Goal: Task Accomplishment & Management: Manage account settings

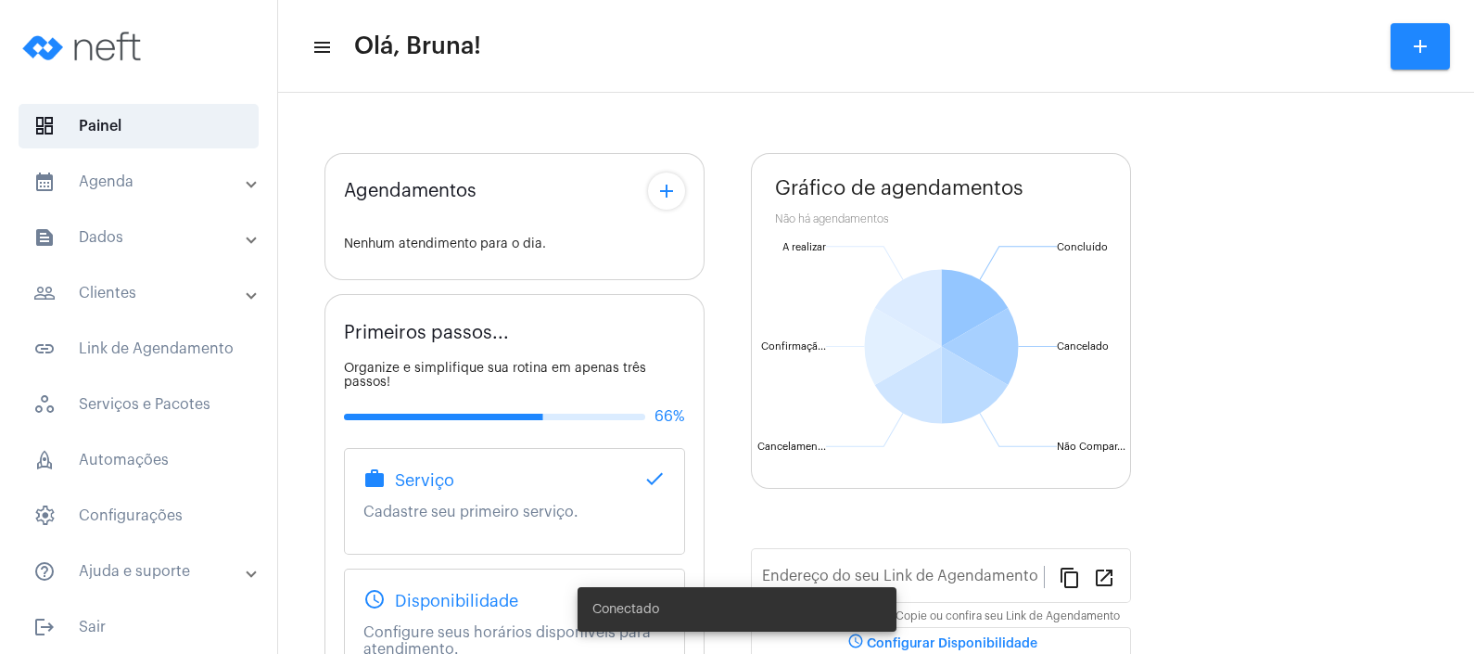
click at [175, 171] on mat-panel-title "calendar_month_outlined Agenda" at bounding box center [140, 182] width 214 height 22
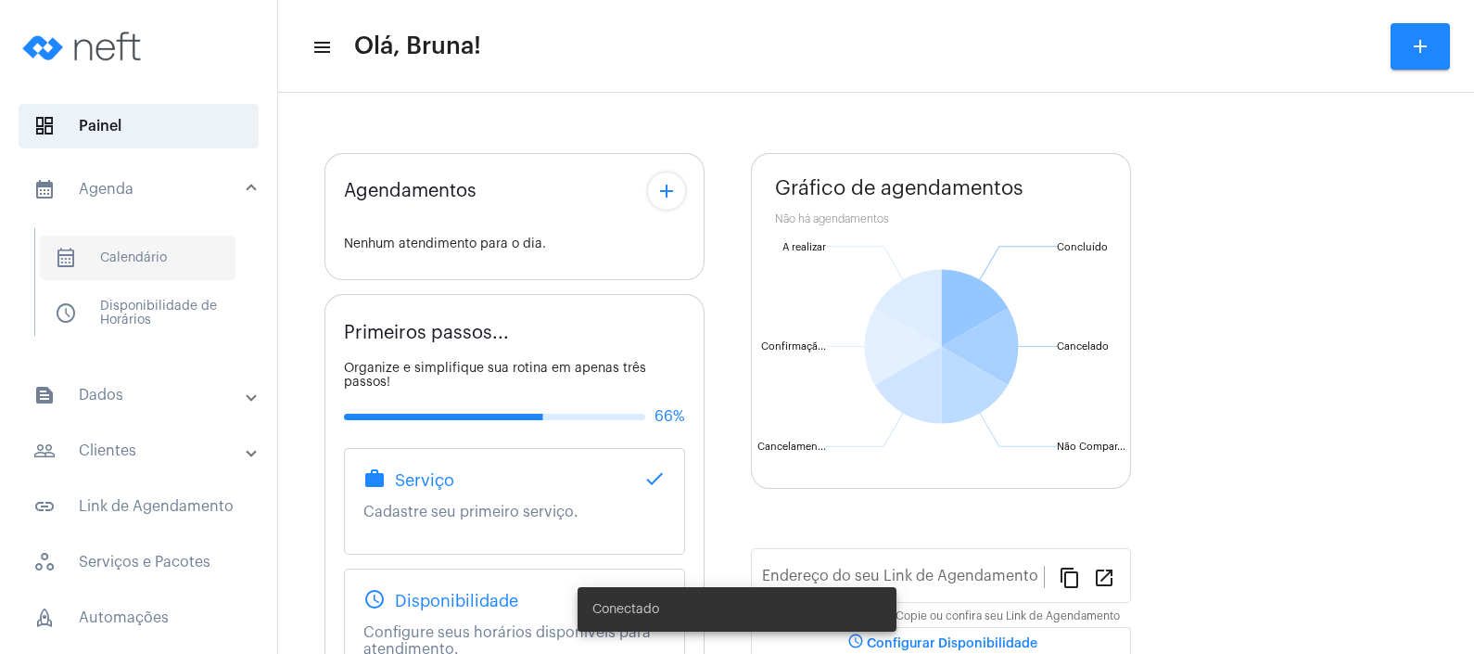
click at [150, 235] on span "calendar_month_outlined Calendário" at bounding box center [138, 257] width 196 height 45
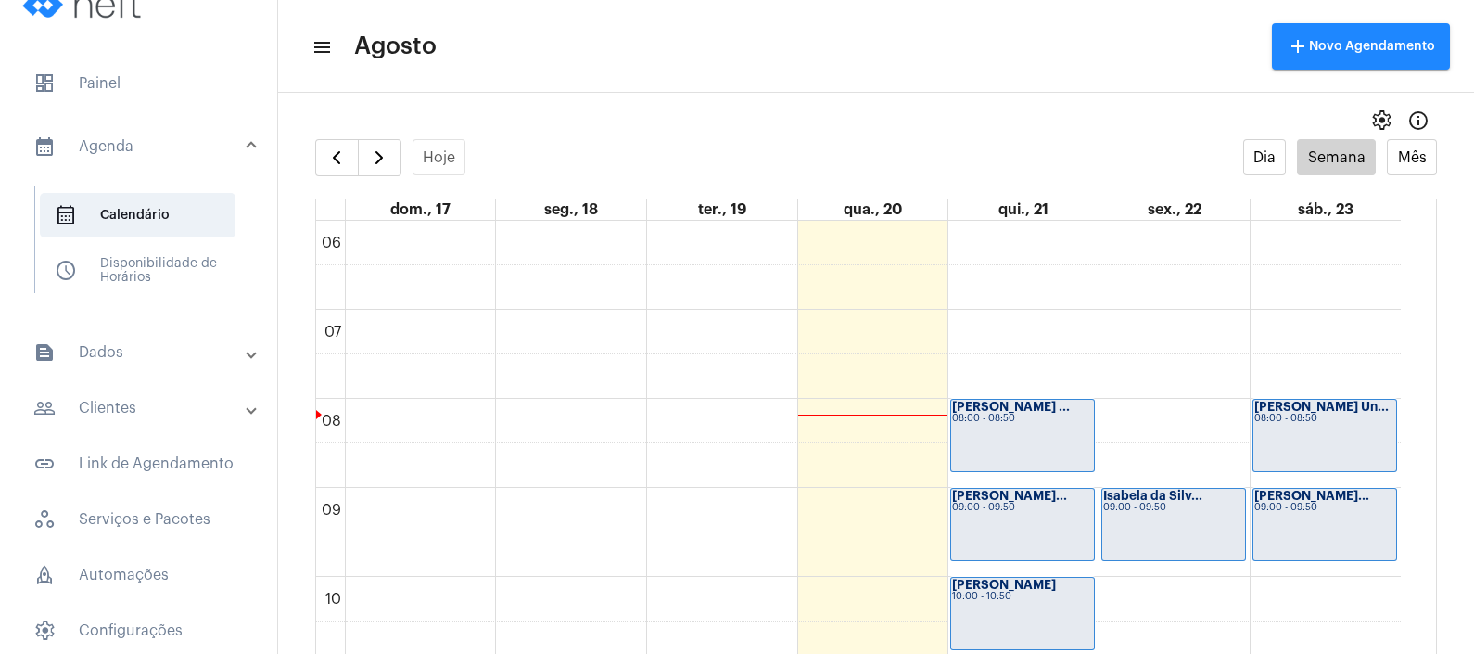
scroll to position [45, 0]
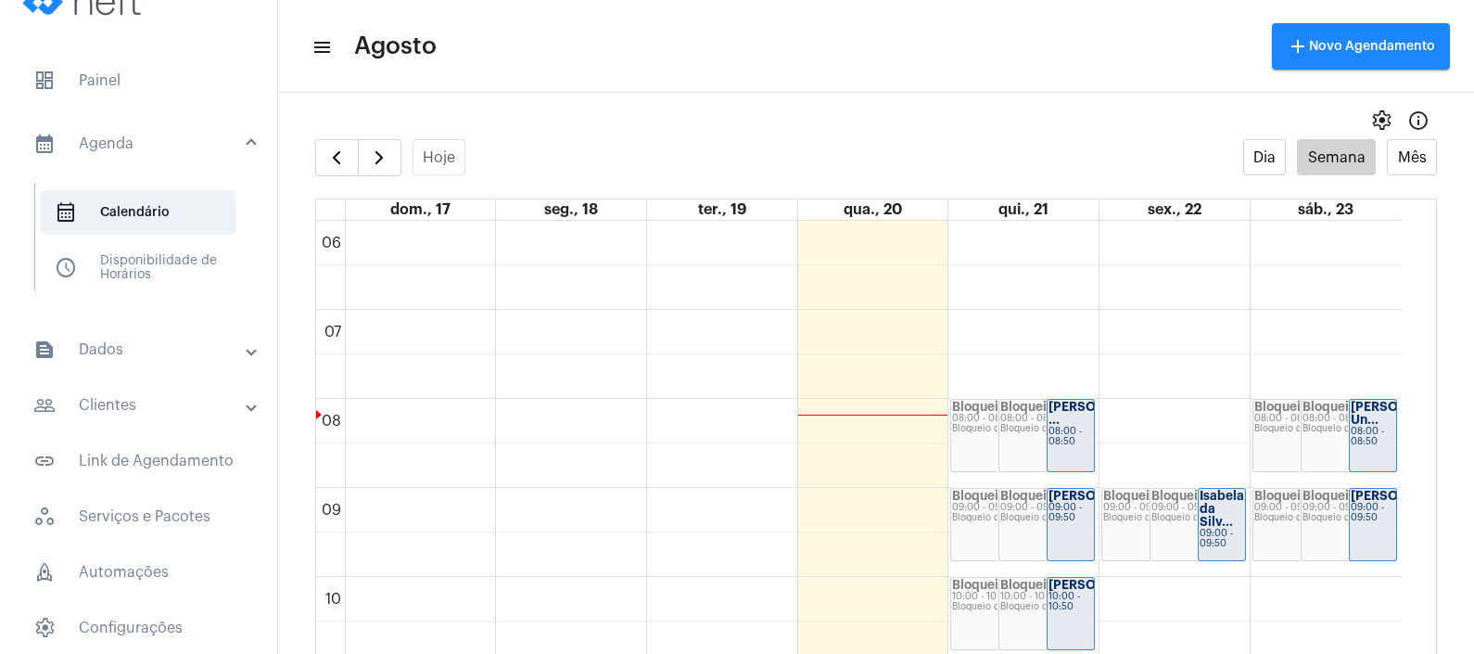
click at [215, 394] on mat-panel-title "people_outline Clientes" at bounding box center [140, 405] width 214 height 22
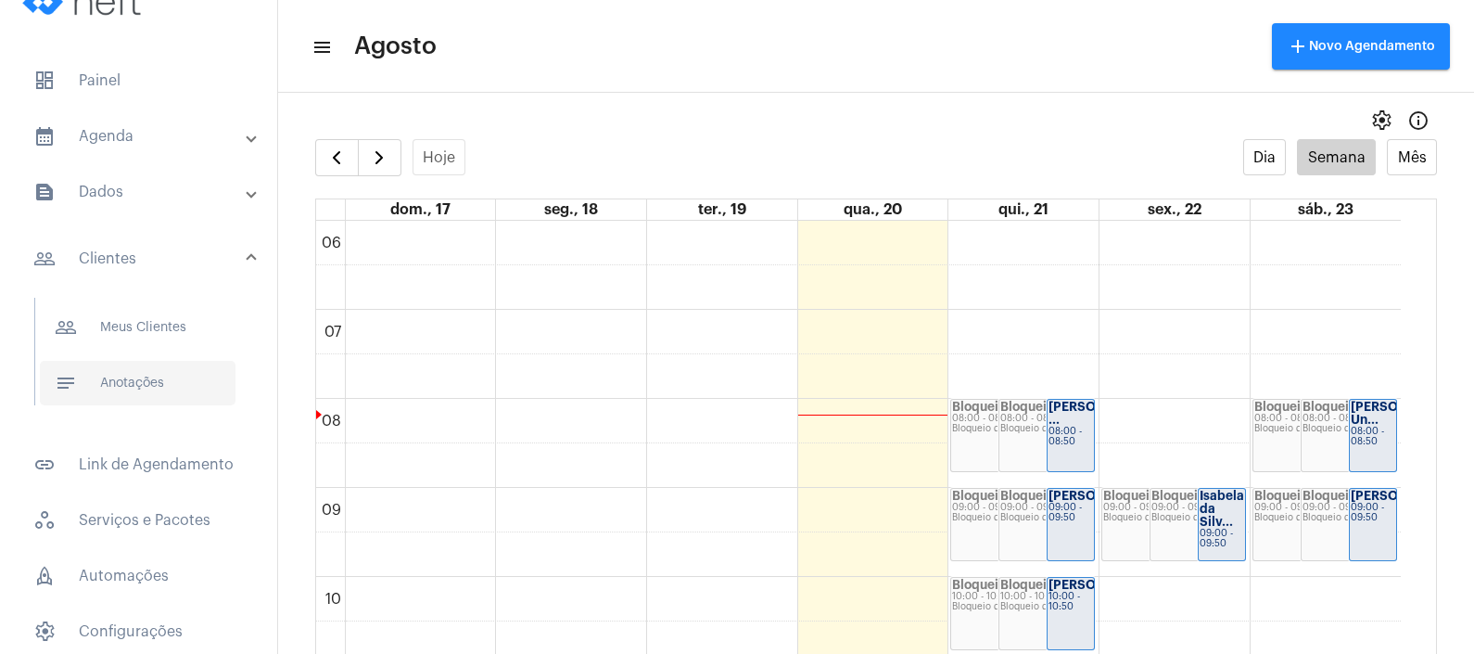
click at [172, 361] on span "notes Anotações" at bounding box center [138, 383] width 196 height 45
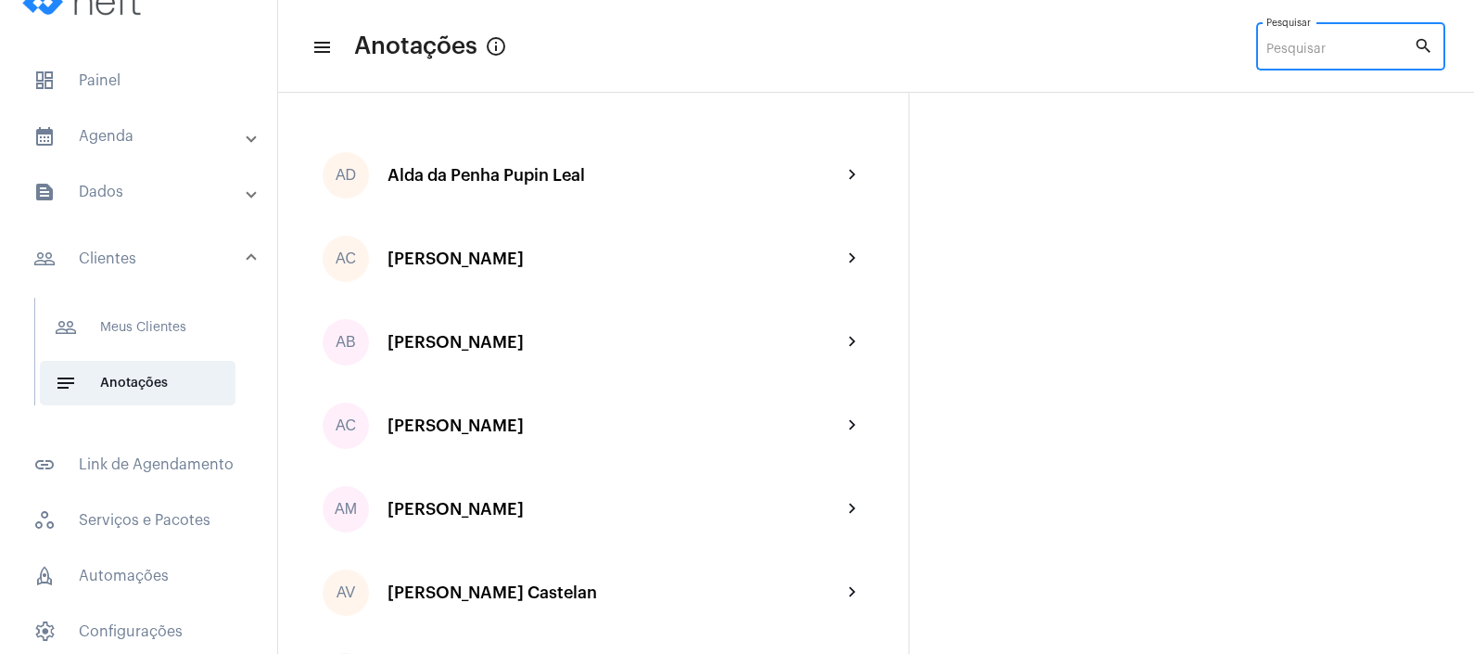
click at [1306, 55] on input "Pesquisar" at bounding box center [1339, 50] width 147 height 15
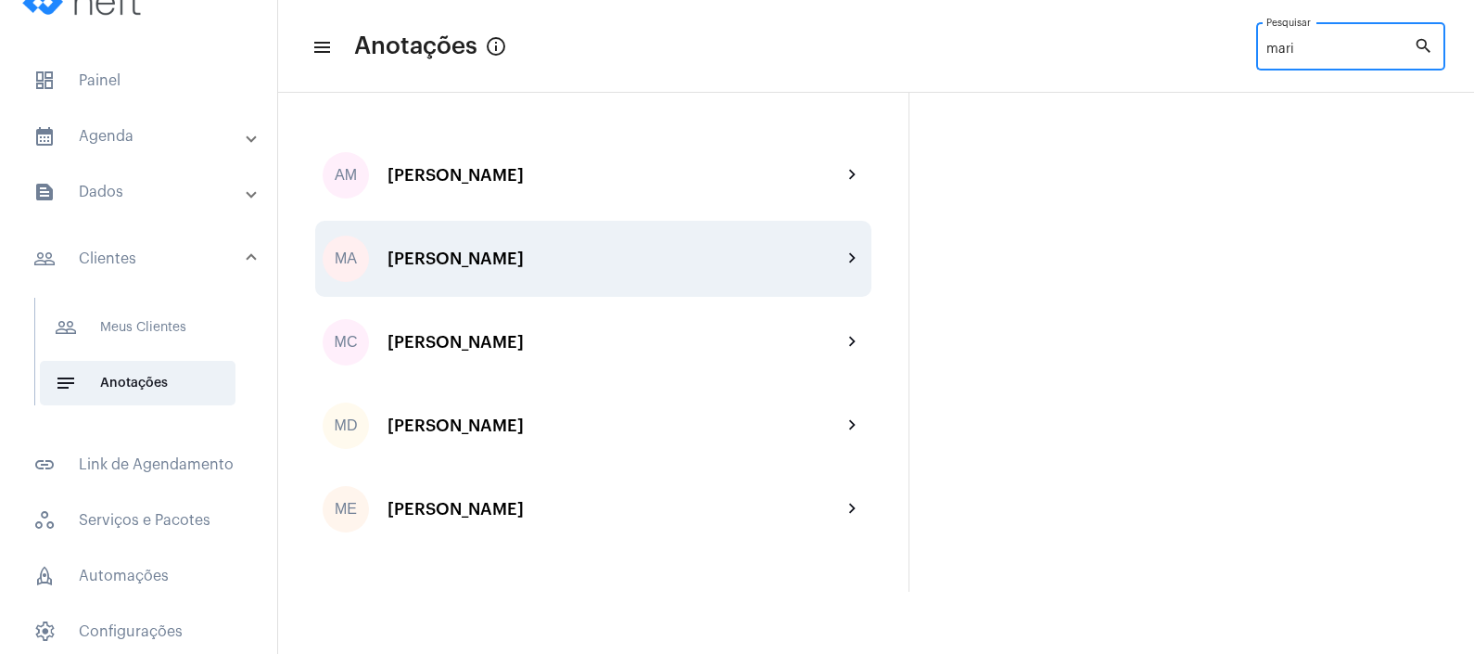
type input "mari"
click at [674, 244] on div "MA [PERSON_NAME] chevron_right" at bounding box center [593, 259] width 556 height 76
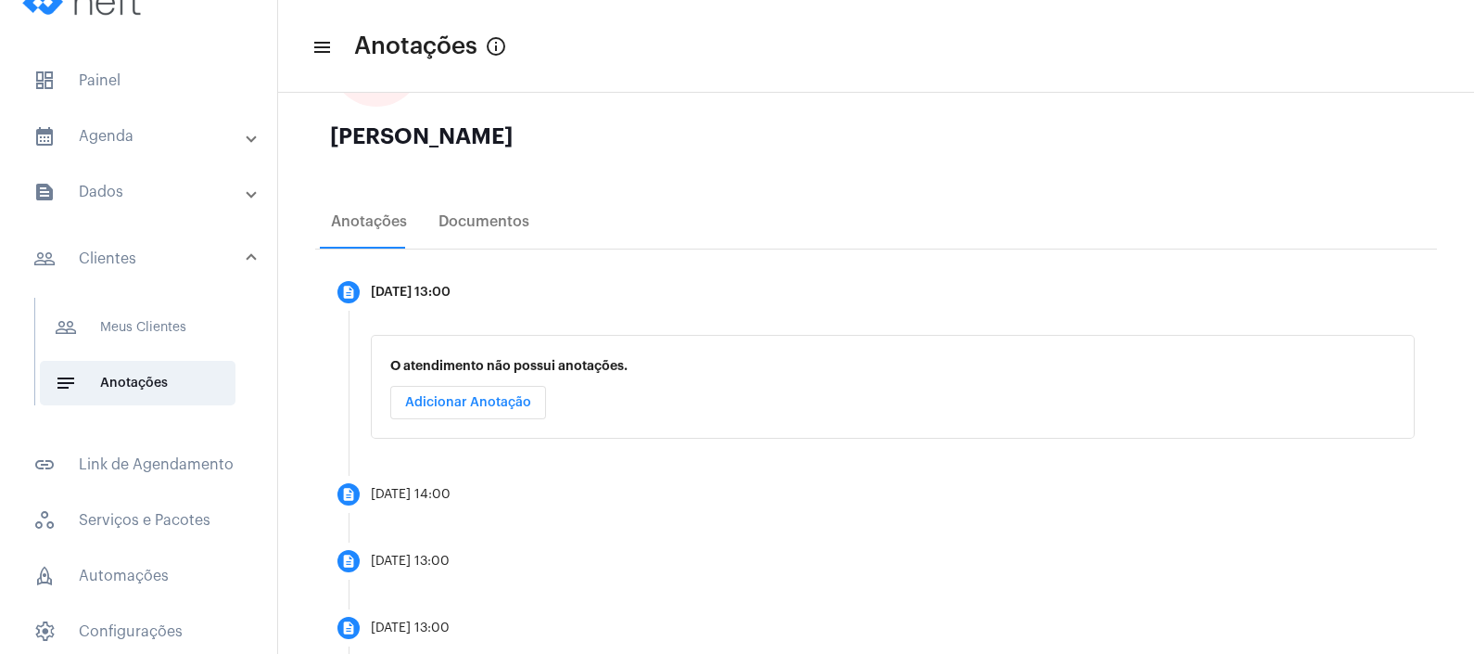
scroll to position [509, 0]
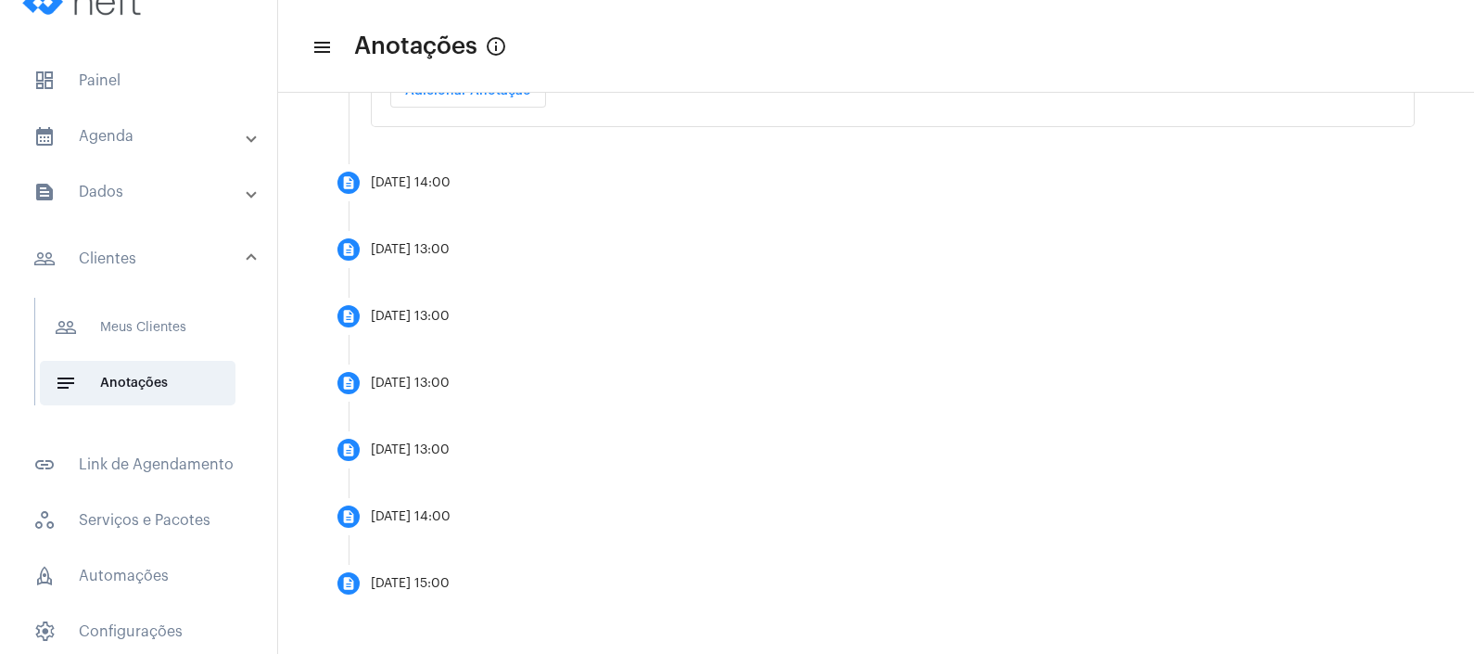
drag, startPoint x: 1267, startPoint y: 98, endPoint x: 1196, endPoint y: -32, distance: 148.1
click at [1196, 0] on html "dashboard Painel calendar_month_outlined Agenda calendar_month_outlined Calendá…" at bounding box center [737, 327] width 1474 height 654
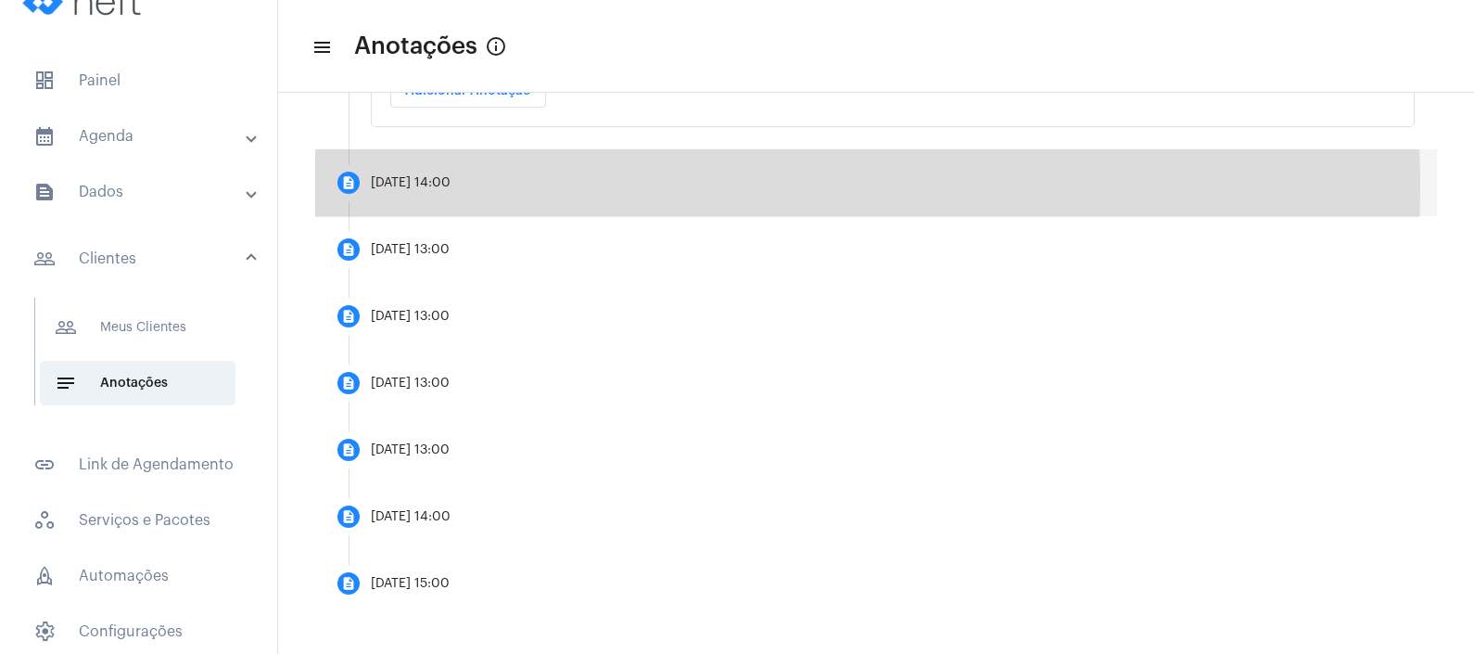
click at [451, 185] on div "[DATE] 14:00" at bounding box center [411, 183] width 80 height 14
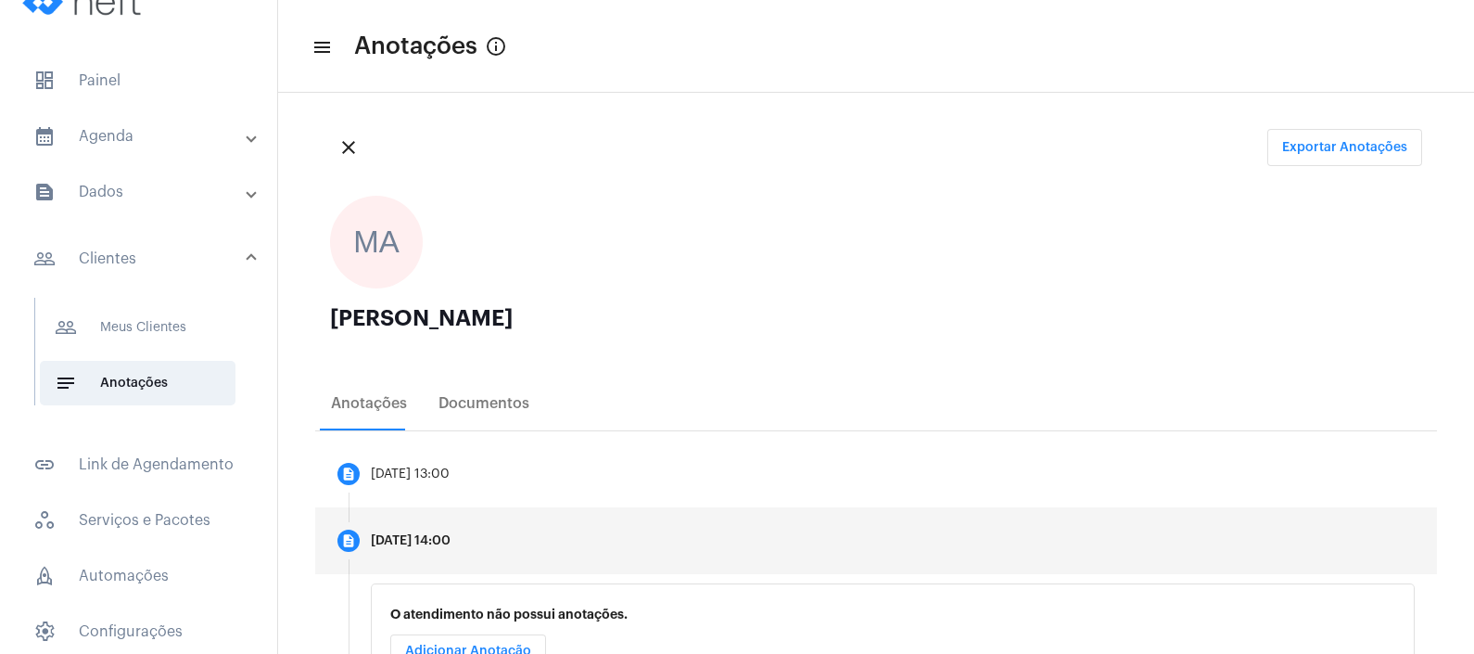
scroll to position [0, 0]
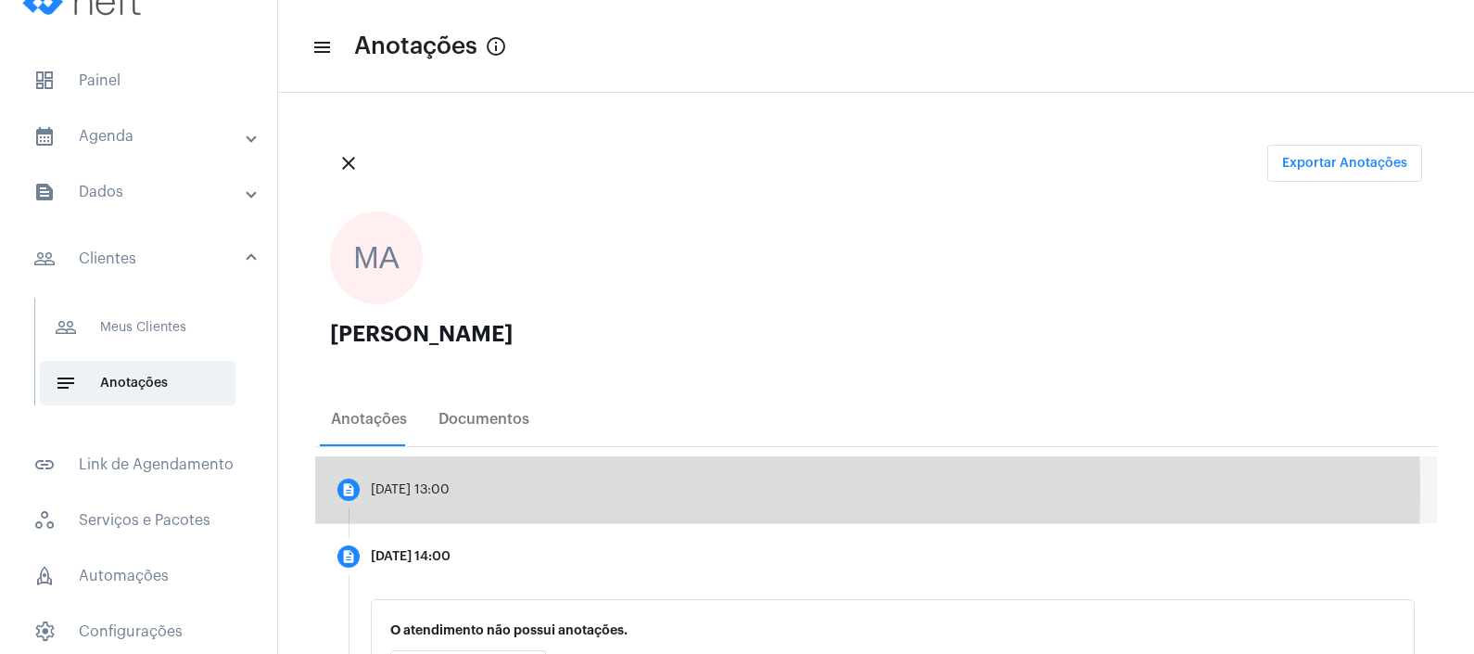
click at [450, 487] on div "[DATE] 13:00" at bounding box center [410, 490] width 79 height 14
